Goal: Task Accomplishment & Management: Complete application form

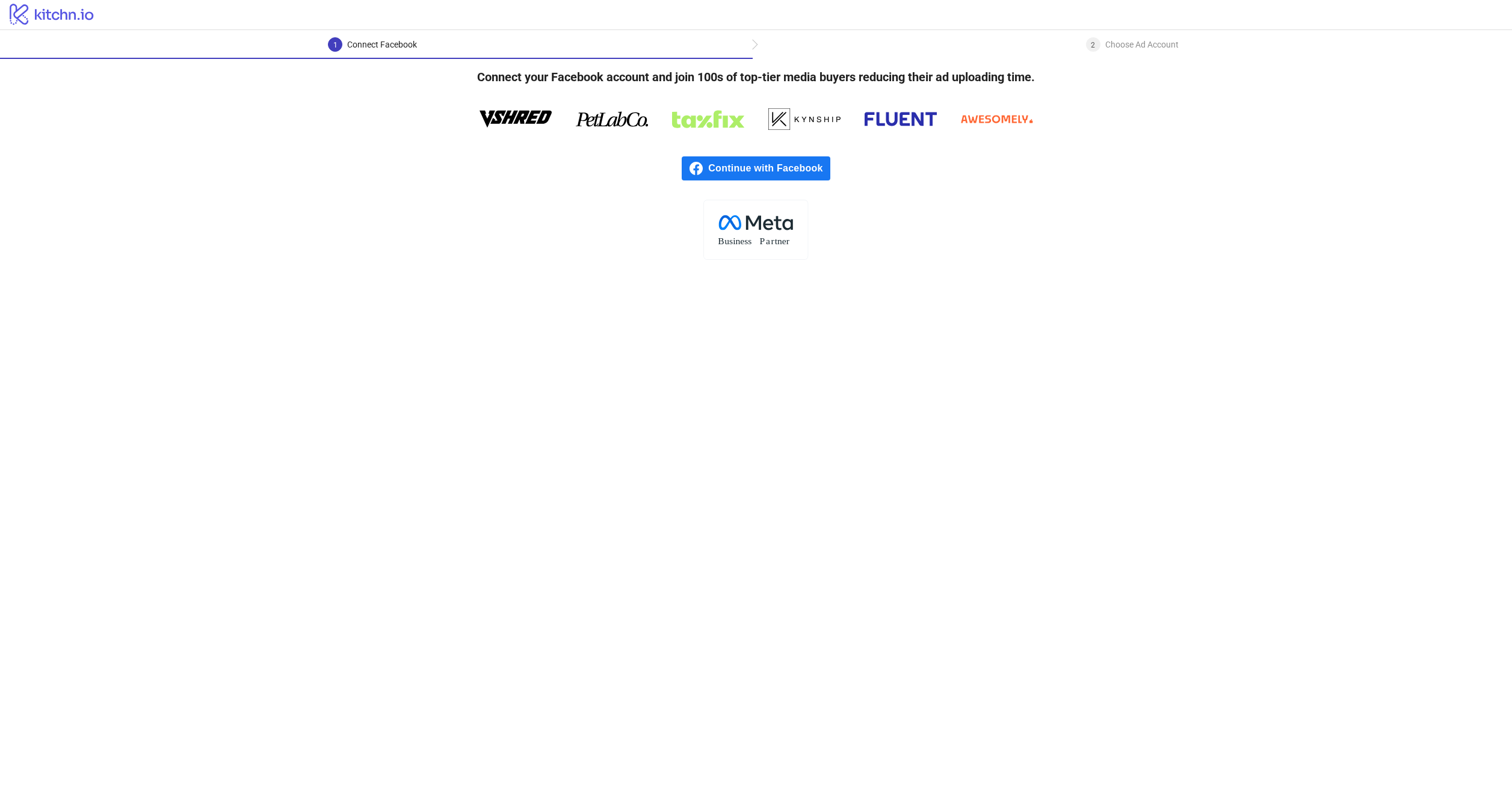
click at [824, 163] on span "Continue with Facebook" at bounding box center [768, 168] width 122 height 24
click at [760, 170] on span "Continue with Facebook" at bounding box center [768, 168] width 122 height 24
click at [710, 176] on span "Continue with Facebook" at bounding box center [768, 168] width 122 height 24
click at [726, 163] on span "Continue with Facebook" at bounding box center [768, 168] width 122 height 24
click at [775, 171] on span "Continue with Facebook" at bounding box center [768, 168] width 122 height 24
